Goal: Task Accomplishment & Management: Manage account settings

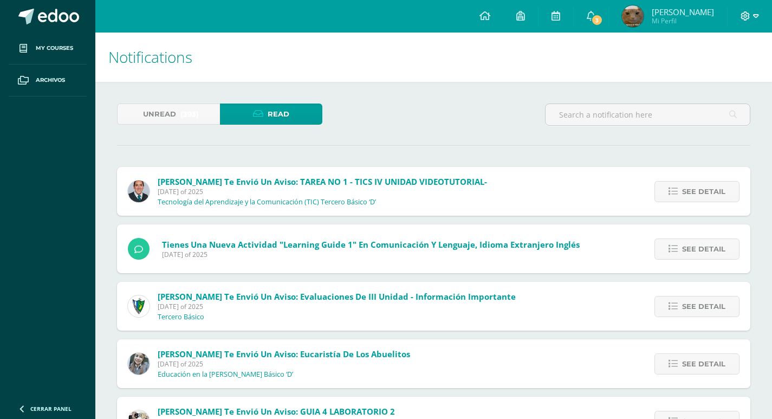
click at [751, 18] on span at bounding box center [749, 16] width 18 height 12
click at [713, 78] on span "Cerrar sesión" at bounding box center [722, 74] width 49 height 10
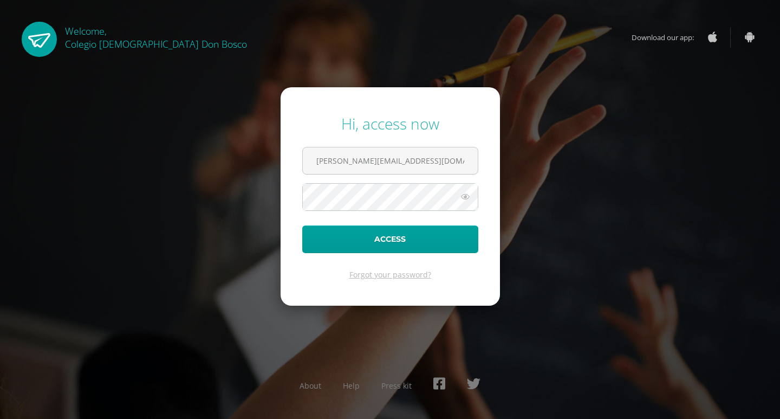
click at [415, 177] on form "Hi, access now d.mansilla.5ddb@gmail.com Access Forgot your password?" at bounding box center [390, 196] width 219 height 218
click at [416, 166] on input "d.mansilla.5ddb@gmail.com" at bounding box center [390, 160] width 175 height 27
type input "s.gomez.1bdb@gmail.com"
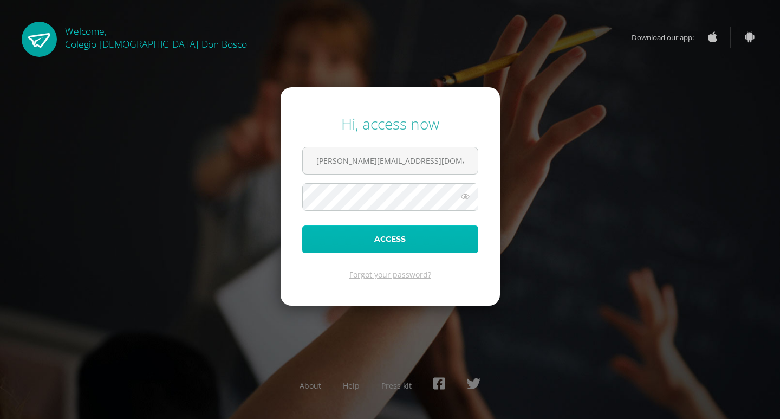
click at [401, 235] on button "Access" at bounding box center [390, 239] width 176 height 28
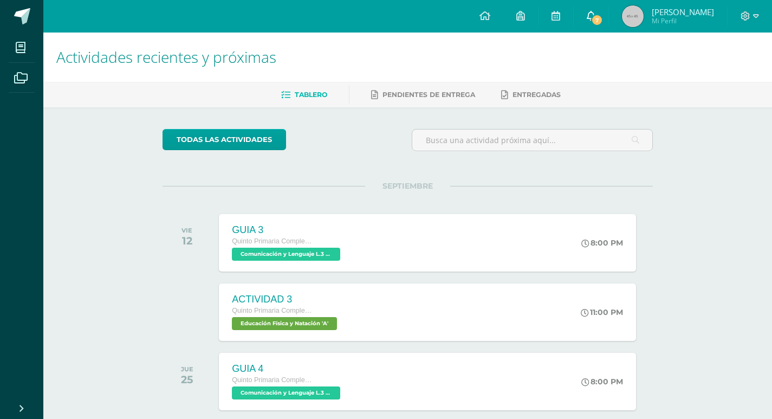
click at [577, 24] on link "7" at bounding box center [591, 16] width 35 height 32
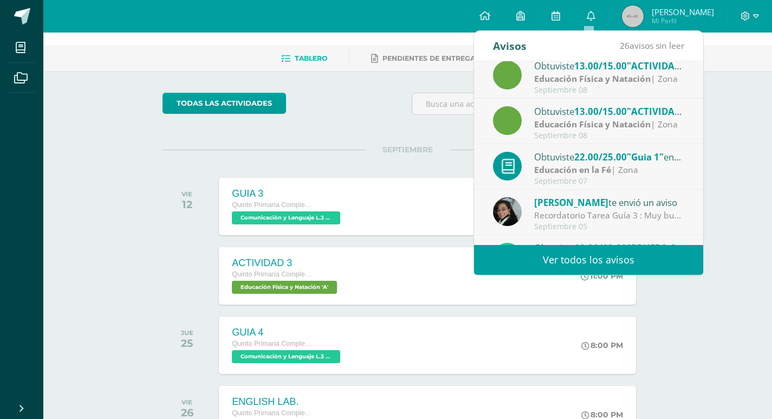
scroll to position [180, 0]
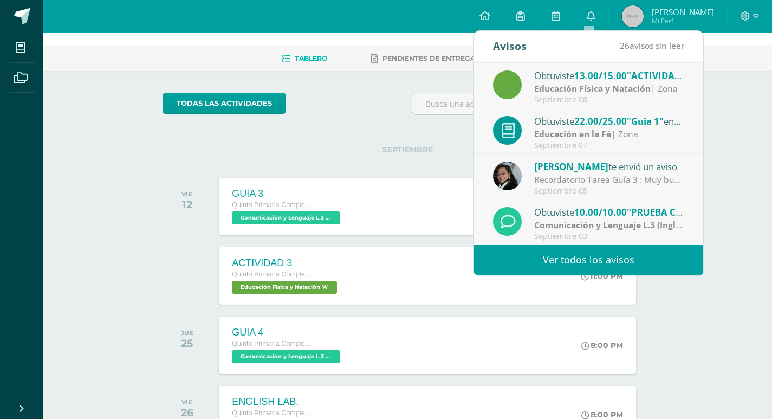
click at [632, 173] on div "[PERSON_NAME] te envió un aviso" at bounding box center [609, 166] width 151 height 14
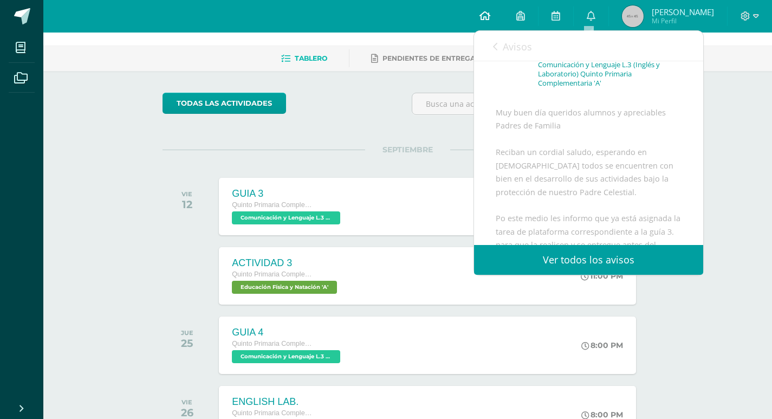
scroll to position [72, 0]
click at [516, 48] on span "Avisos" at bounding box center [517, 46] width 29 height 13
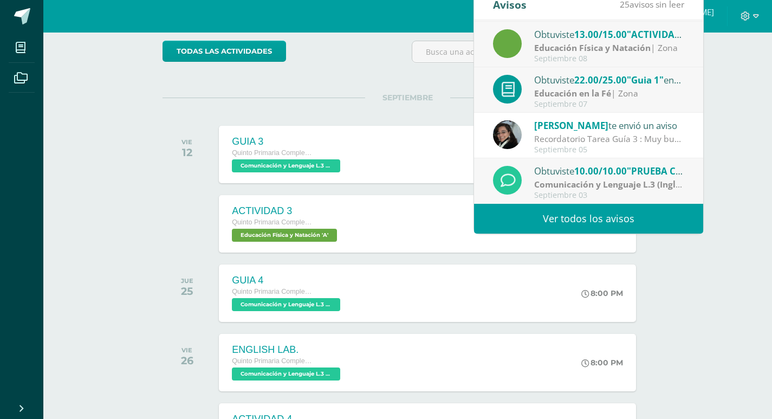
scroll to position [90, 0]
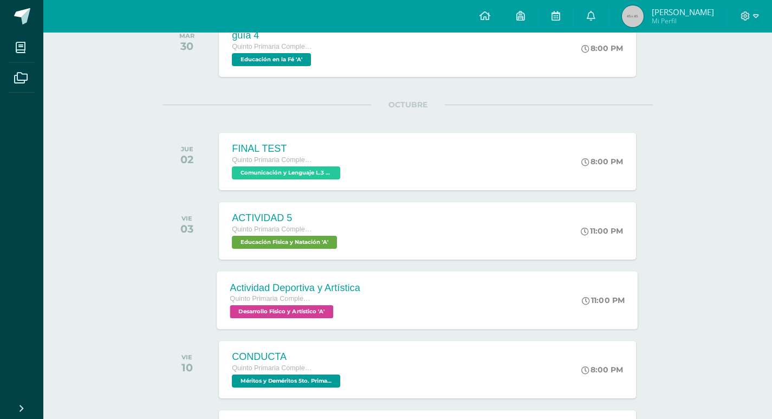
scroll to position [1174, 0]
